Goal: Task Accomplishment & Management: Manage account settings

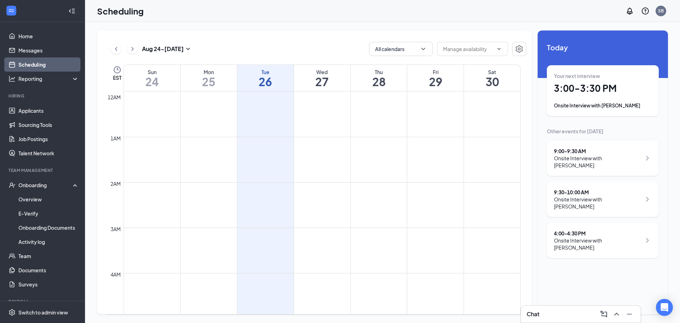
scroll to position [348, 0]
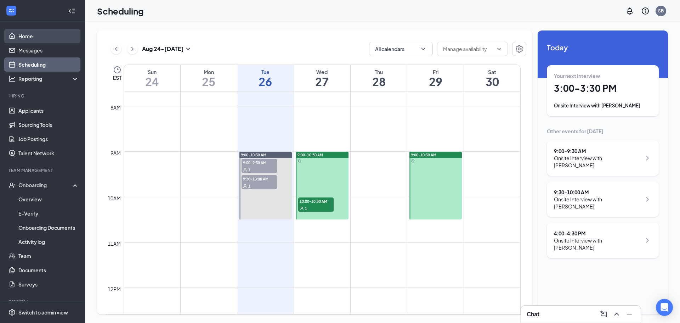
click at [42, 40] on link "Home" at bounding box center [48, 36] width 61 height 14
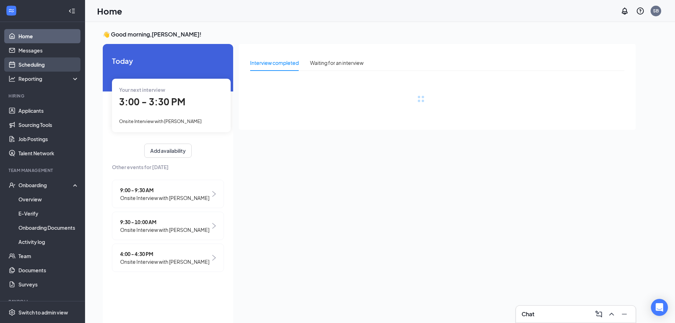
click at [40, 59] on link "Scheduling" at bounding box center [48, 64] width 61 height 14
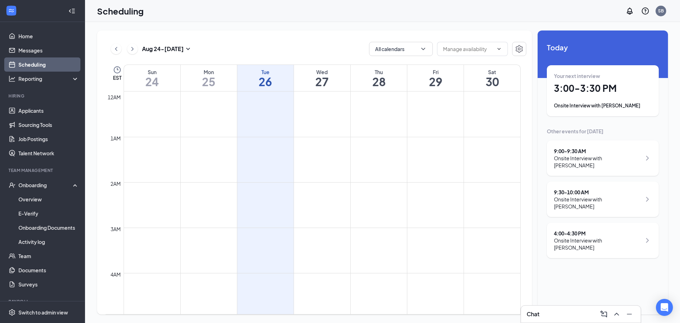
scroll to position [348, 0]
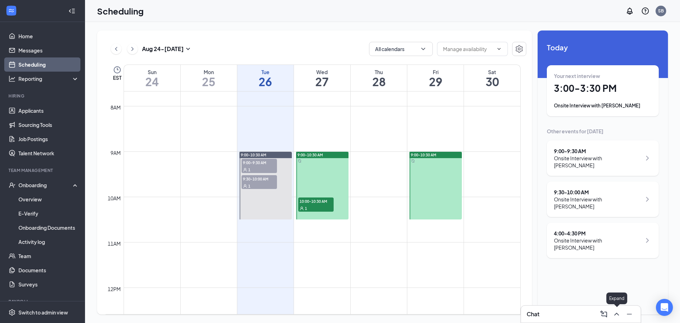
click at [617, 312] on icon "ChevronUp" at bounding box center [616, 314] width 8 height 8
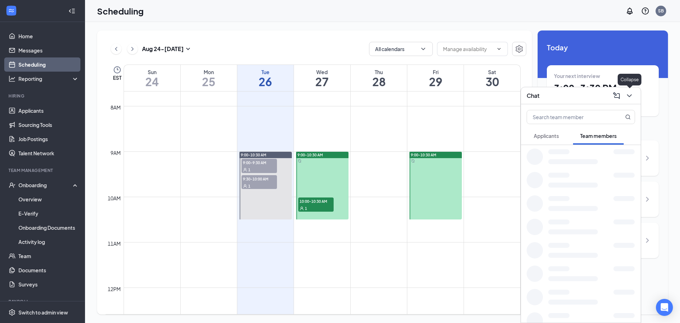
click at [634, 93] on button at bounding box center [629, 95] width 11 height 11
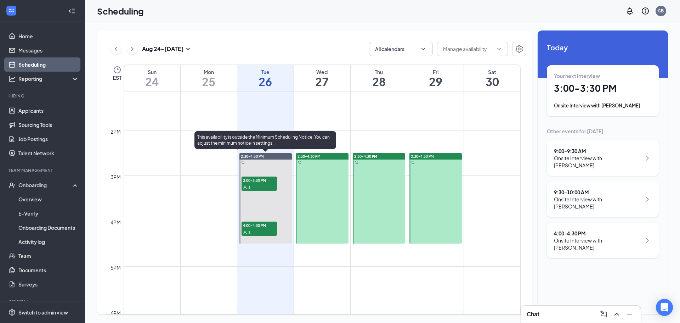
scroll to position [419, 0]
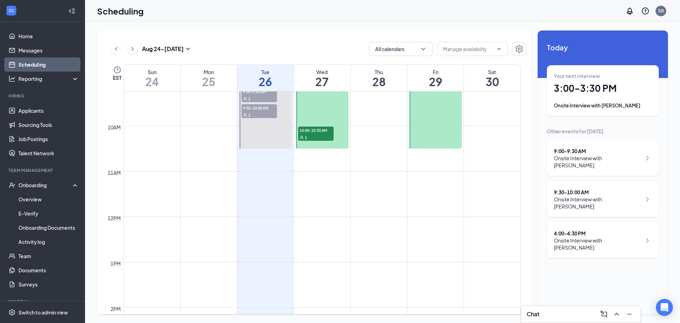
click at [255, 94] on span "9:00-9:30 AM" at bounding box center [259, 91] width 35 height 7
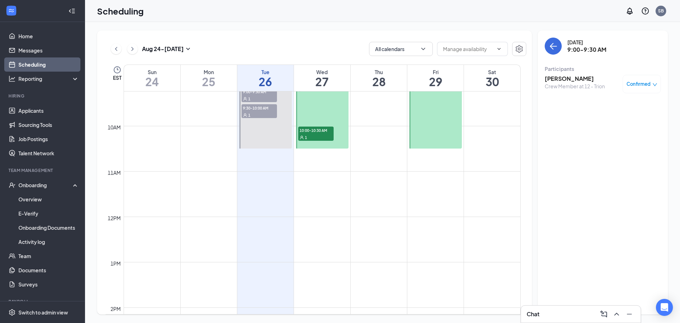
click at [257, 110] on span "9:30-10:00 AM" at bounding box center [259, 107] width 35 height 7
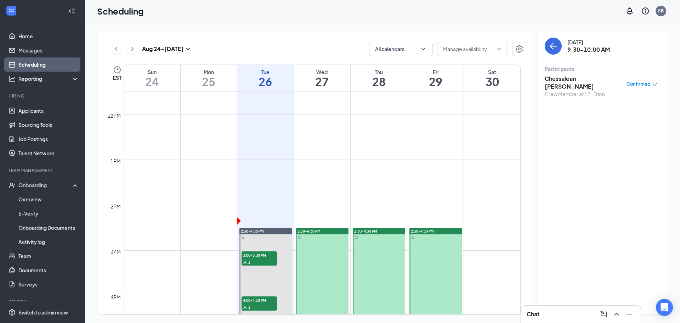
scroll to position [561, 0]
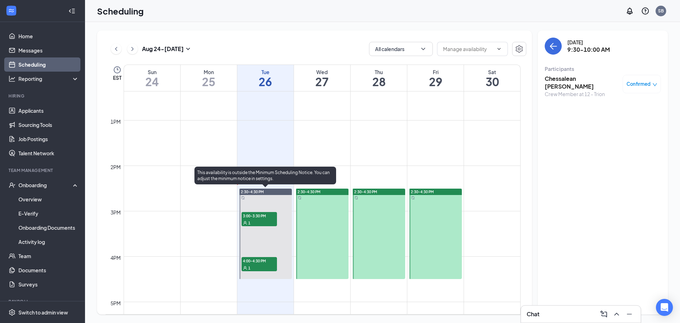
click at [265, 218] on div "3:00-3:30 PM 1" at bounding box center [259, 219] width 35 height 14
click at [256, 259] on span "4:00-4:30 PM" at bounding box center [259, 260] width 35 height 7
click at [256, 265] on div "1" at bounding box center [259, 267] width 35 height 7
click at [261, 211] on div "3:00-3:30 PM 1" at bounding box center [259, 219] width 37 height 16
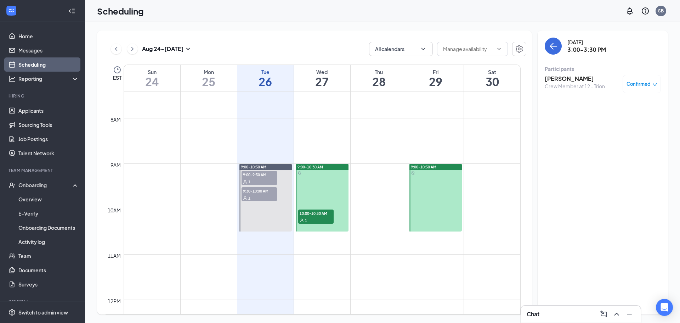
scroll to position [348, 0]
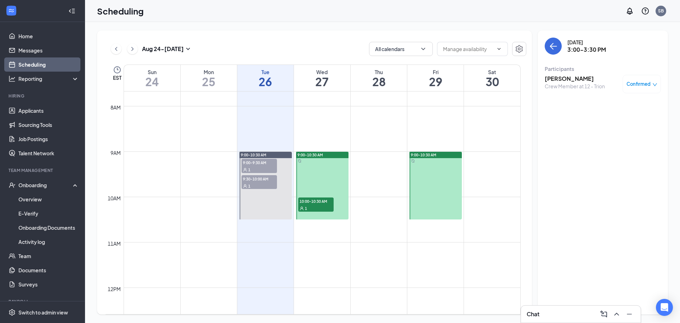
click at [261, 166] on div "1" at bounding box center [259, 169] width 35 height 7
click at [259, 181] on span "9:30-10:00 AM" at bounding box center [259, 178] width 35 height 7
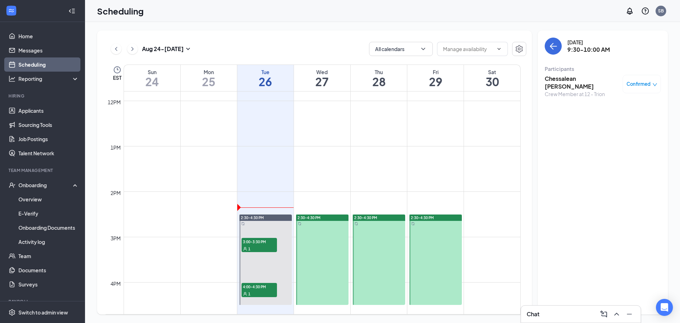
scroll to position [561, 0]
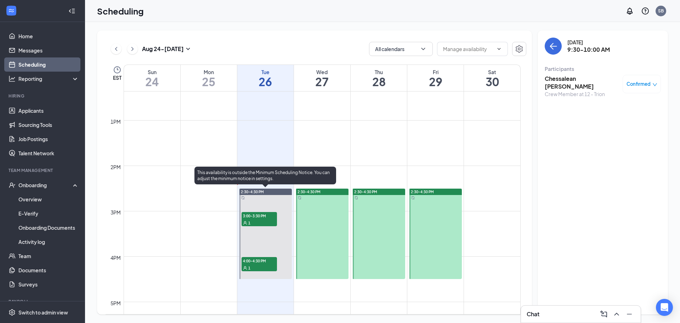
click at [256, 219] on div "1" at bounding box center [259, 222] width 35 height 7
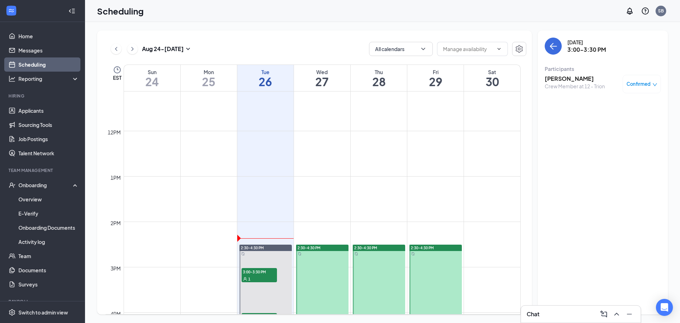
scroll to position [561, 0]
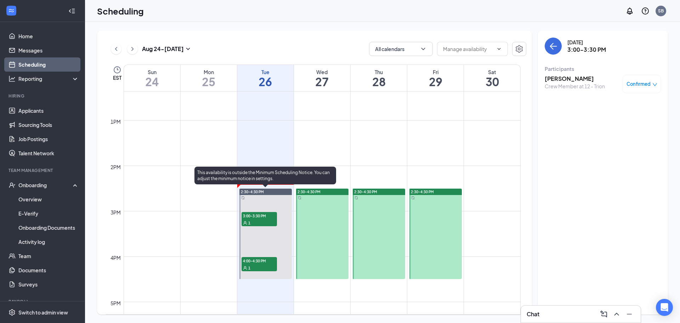
click at [261, 214] on span "3:00-3:30 PM" at bounding box center [259, 215] width 35 height 7
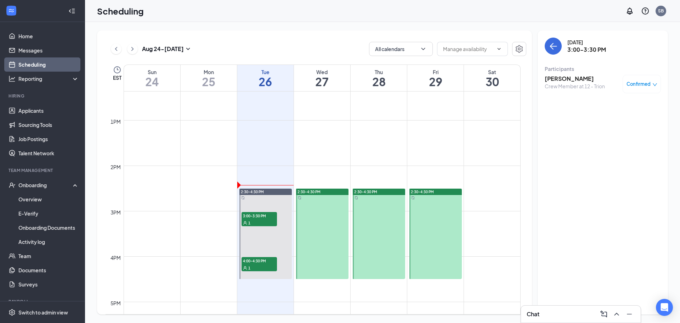
click at [41, 67] on link "Scheduling" at bounding box center [48, 64] width 61 height 14
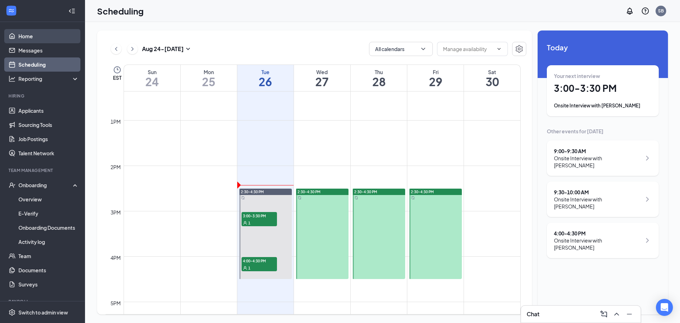
click at [37, 36] on link "Home" at bounding box center [48, 36] width 61 height 14
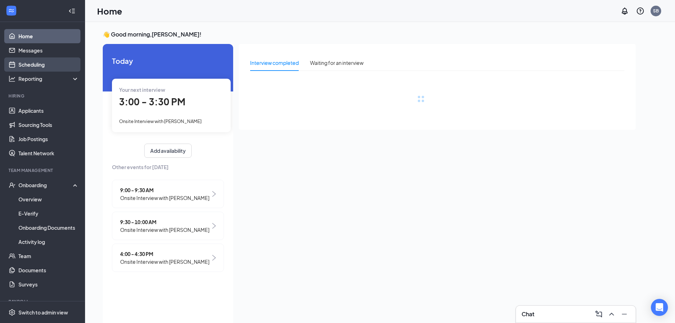
click at [42, 64] on link "Scheduling" at bounding box center [48, 64] width 61 height 14
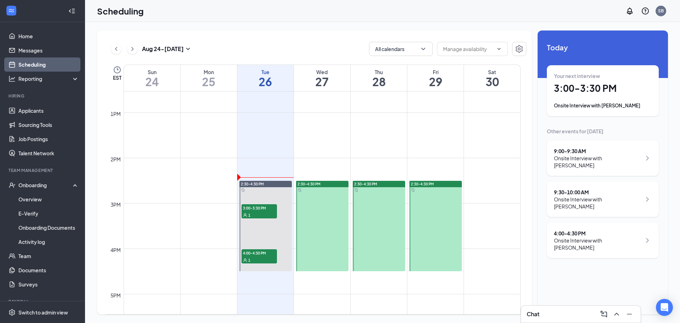
scroll to position [631, 0]
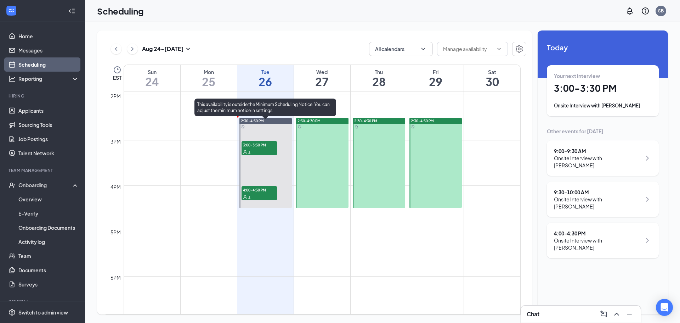
click at [252, 148] on div "1" at bounding box center [259, 151] width 35 height 7
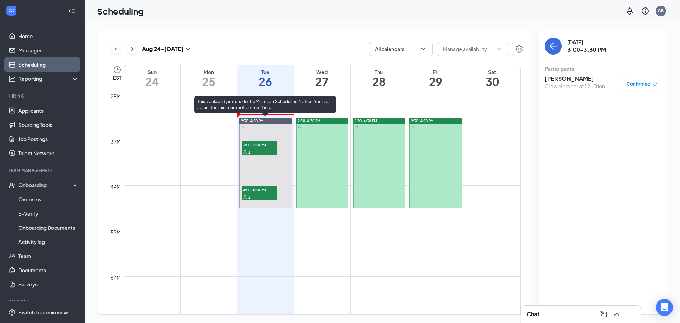
click at [262, 195] on div "1" at bounding box center [259, 196] width 35 height 7
click at [246, 146] on span "3:00-3:30 PM" at bounding box center [259, 144] width 35 height 7
drag, startPoint x: 239, startPoint y: 148, endPoint x: 243, endPoint y: 148, distance: 4.6
click at [240, 148] on div "2:30-4:30 PM 3:00-3:30 PM 1 4:00-4:30 PM 1" at bounding box center [265, 162] width 54 height 91
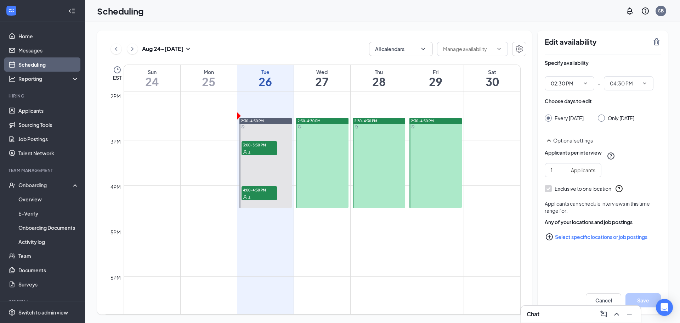
click at [248, 148] on div "1" at bounding box center [259, 151] width 35 height 7
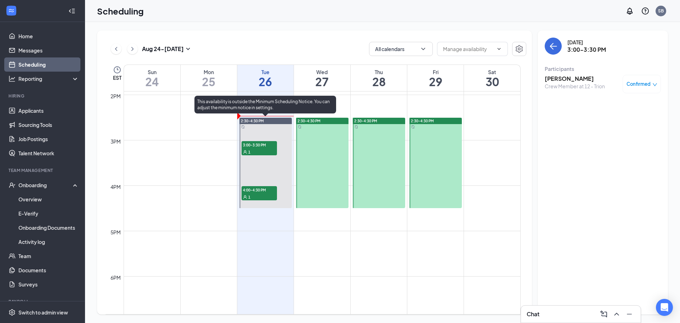
click at [253, 148] on div "1" at bounding box center [259, 151] width 35 height 7
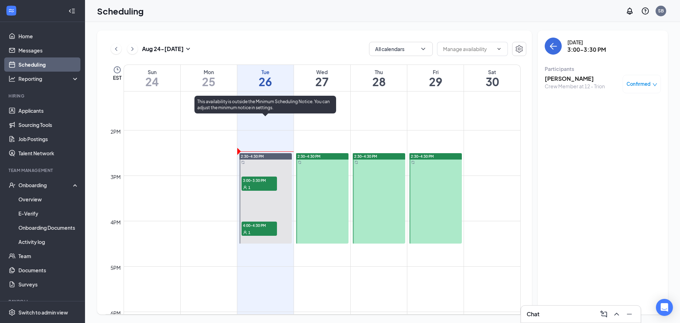
click at [272, 152] on div "12am 1am 2am 3am 4am 5am 6am 7am 8am 9am 10am 11am 12pm 1pm 2pm 3pm 4pm 5pm 6pm…" at bounding box center [313, 39] width 415 height 1088
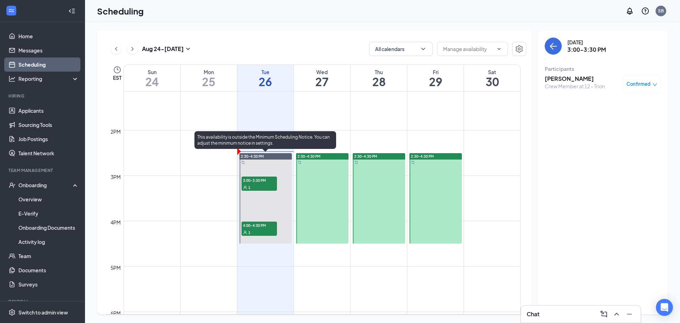
click at [259, 178] on span "3:00-3:30 PM" at bounding box center [259, 179] width 35 height 7
click at [265, 227] on span "4:00-4:30 PM" at bounding box center [259, 224] width 35 height 7
click at [264, 179] on span "3:00-3:30 PM" at bounding box center [259, 179] width 35 height 7
